Goal: Task Accomplishment & Management: Manage account settings

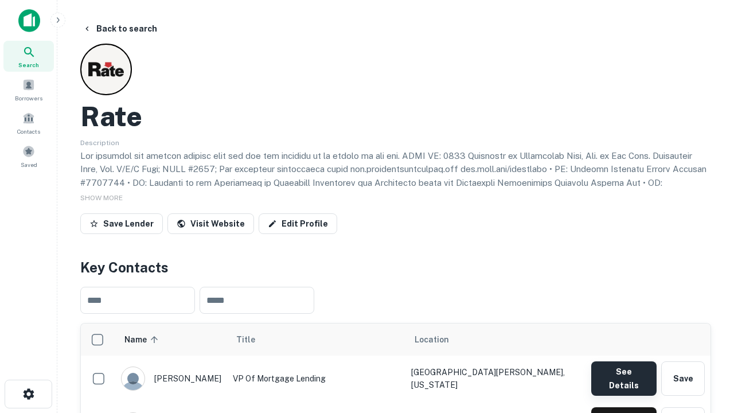
click at [623, 373] on button "See Details" at bounding box center [623, 378] width 65 height 34
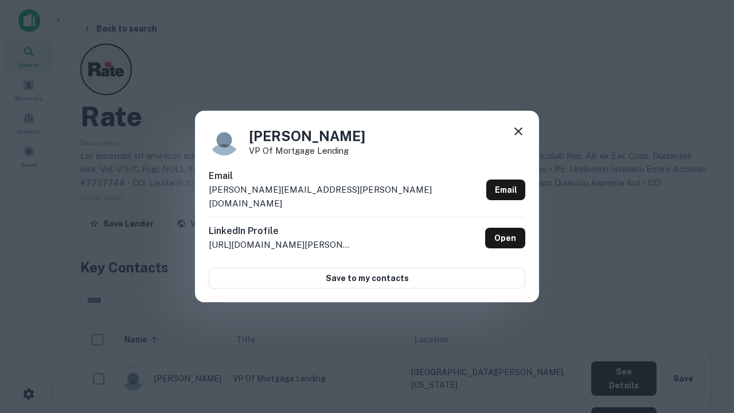
click at [518, 138] on icon at bounding box center [518, 131] width 14 height 14
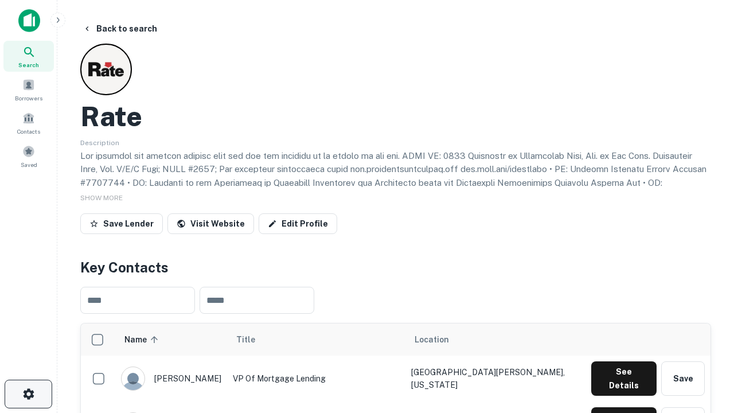
click at [28, 394] on icon "button" at bounding box center [29, 394] width 14 height 14
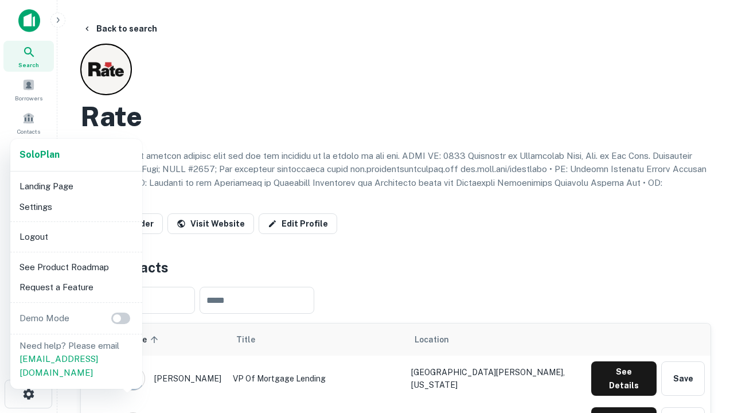
click at [76, 236] on li "Logout" at bounding box center [76, 236] width 123 height 21
